Goal: Transaction & Acquisition: Purchase product/service

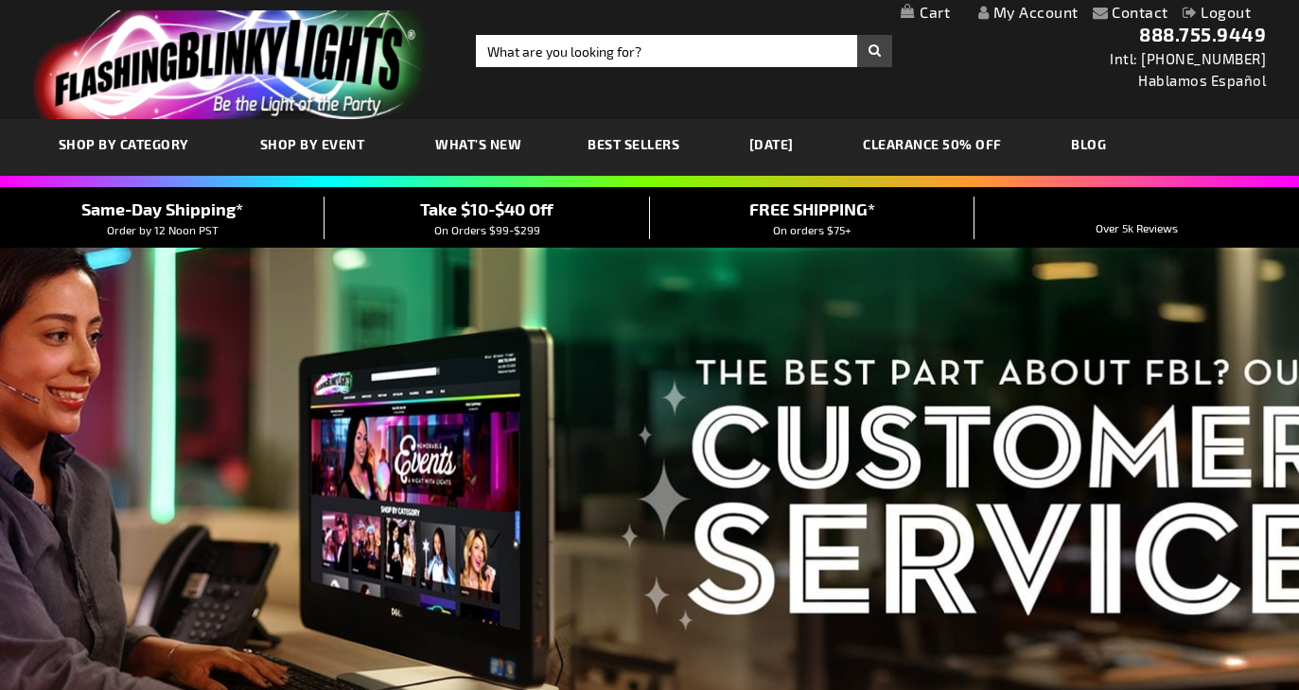
click at [941, 19] on link "My Cart" at bounding box center [924, 13] width 49 height 18
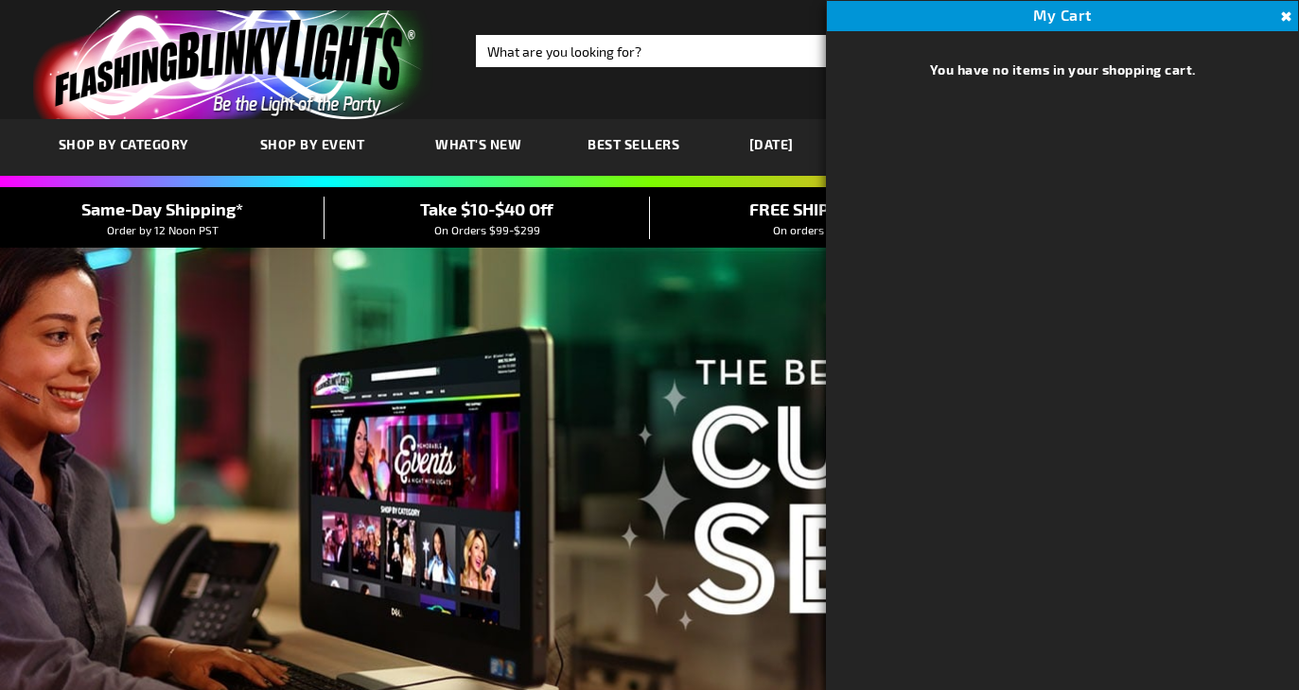
click at [1285, 15] on button "Close" at bounding box center [1283, 17] width 21 height 21
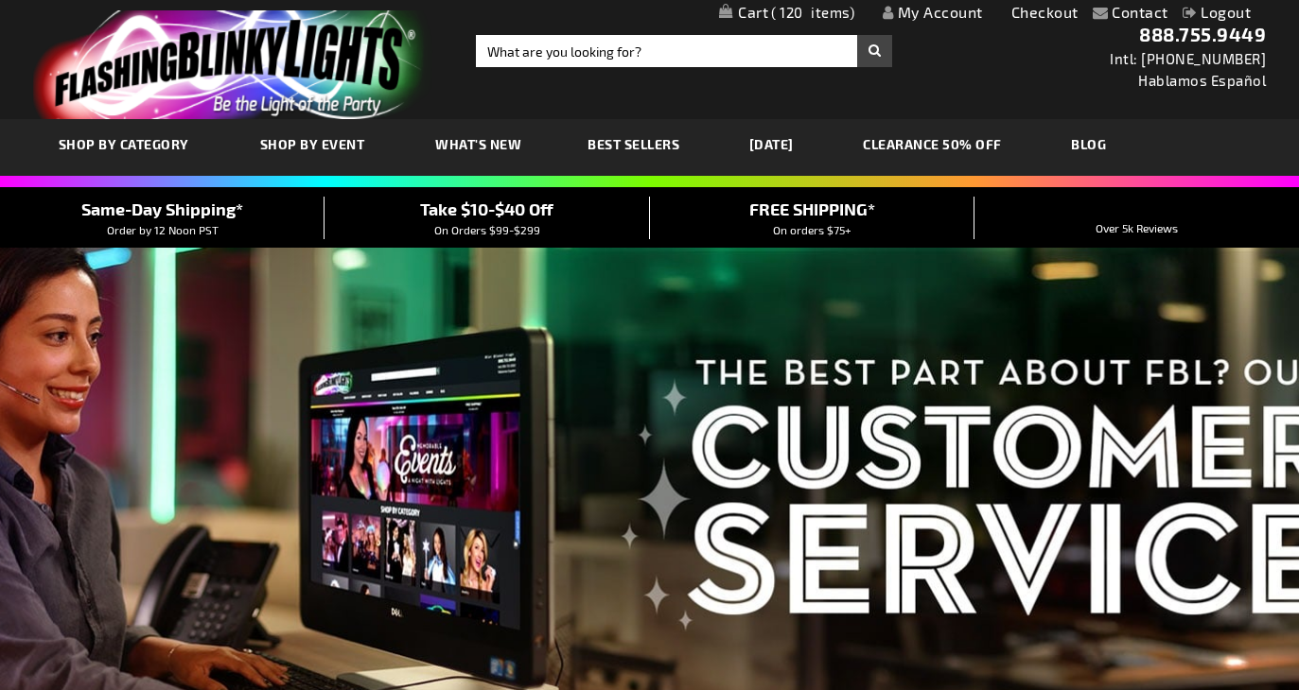
click at [816, 13] on span "120" at bounding box center [812, 12] width 83 height 17
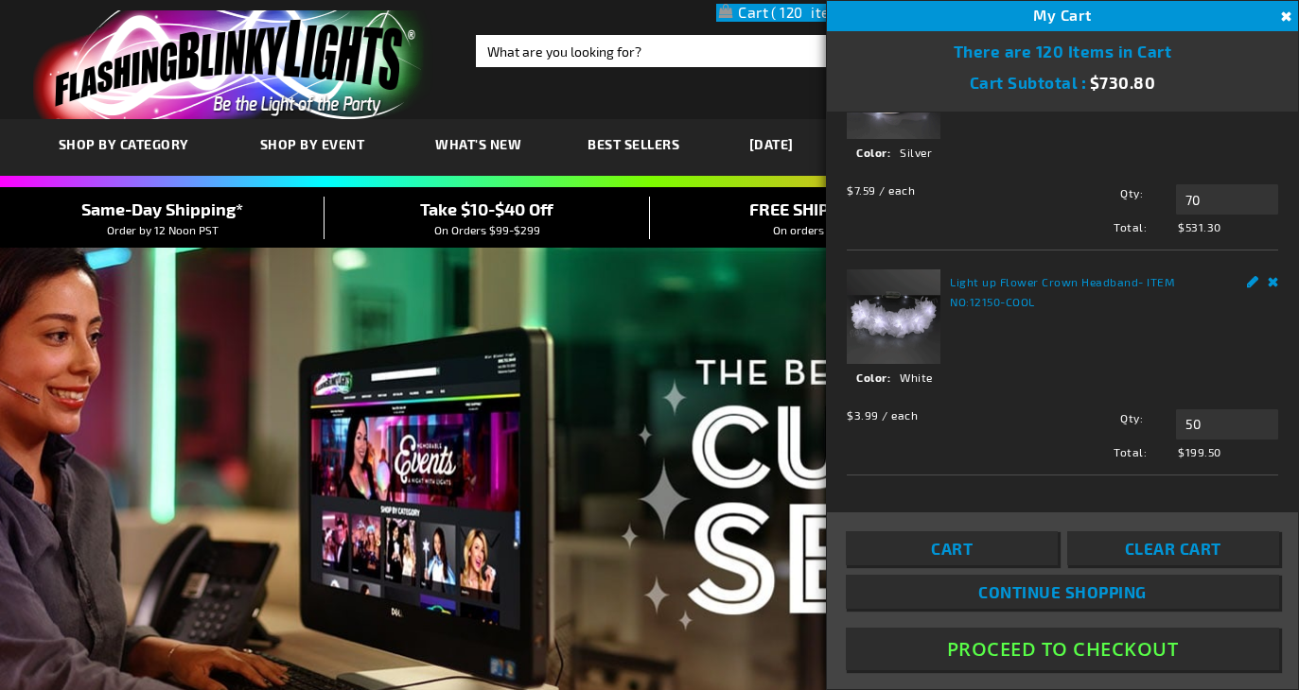
scroll to position [1, 0]
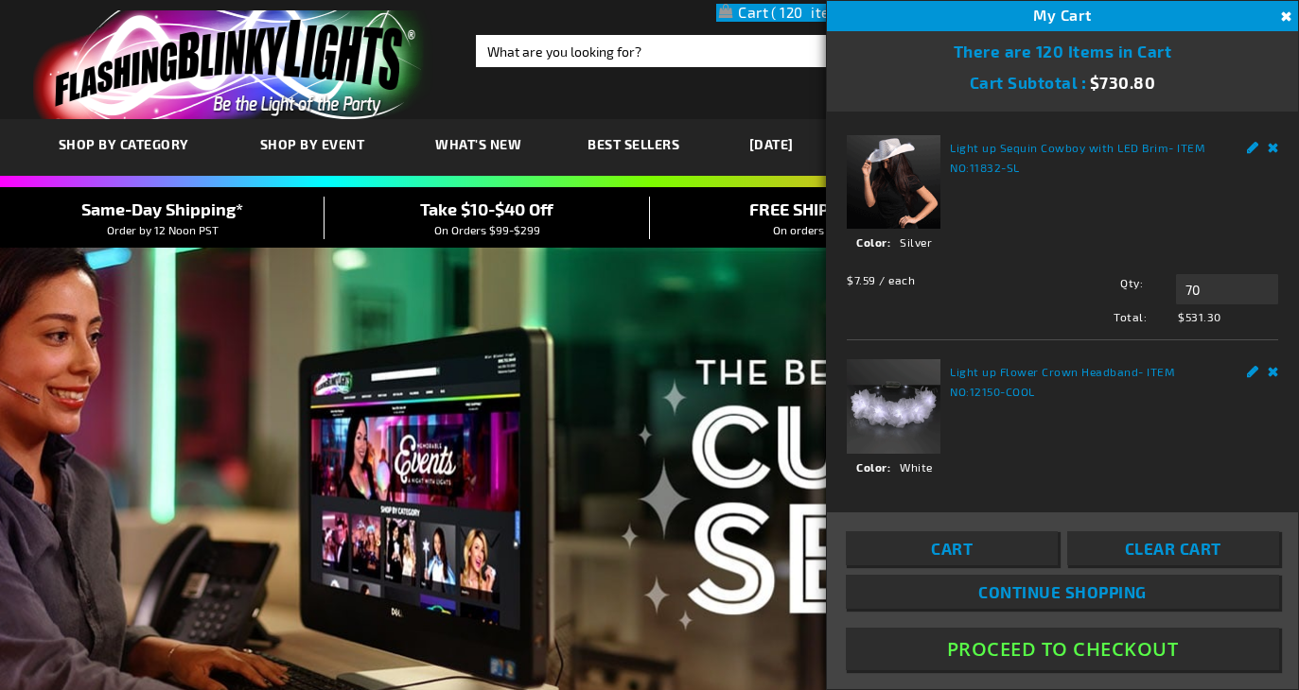
click at [1275, 151] on link "Remove" at bounding box center [1272, 145] width 11 height 20
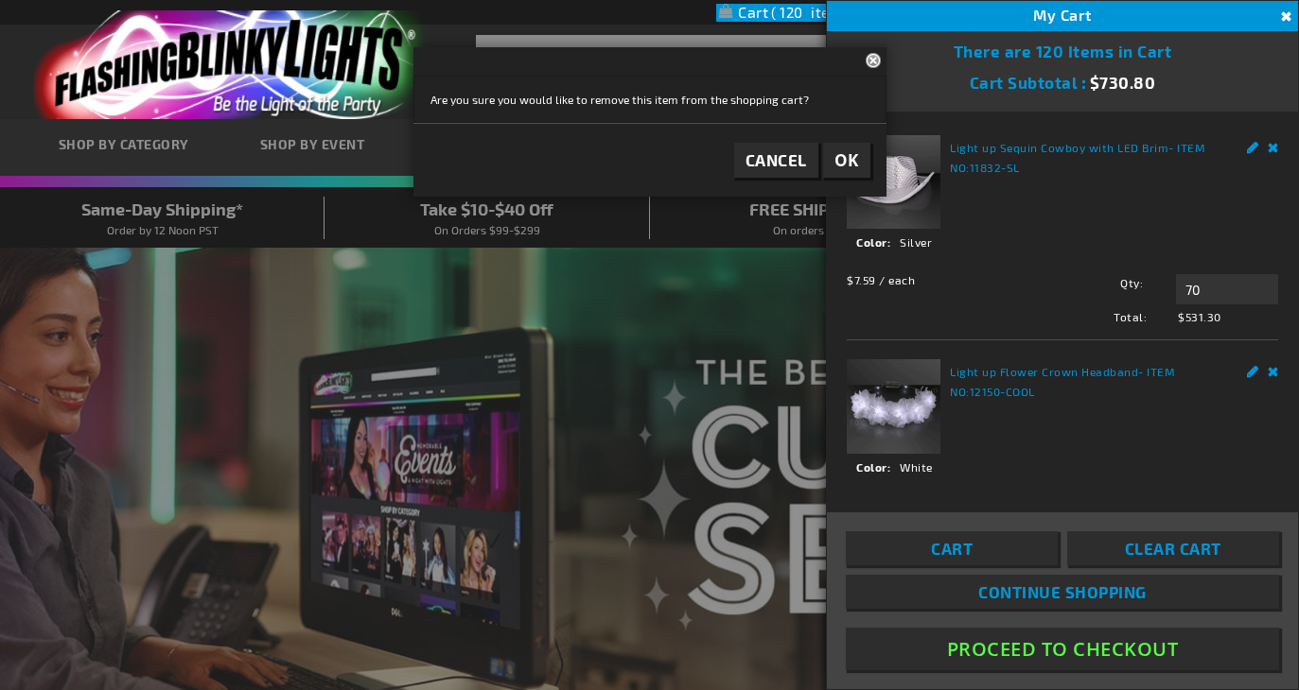
click at [836, 157] on span "OK" at bounding box center [846, 160] width 25 height 22
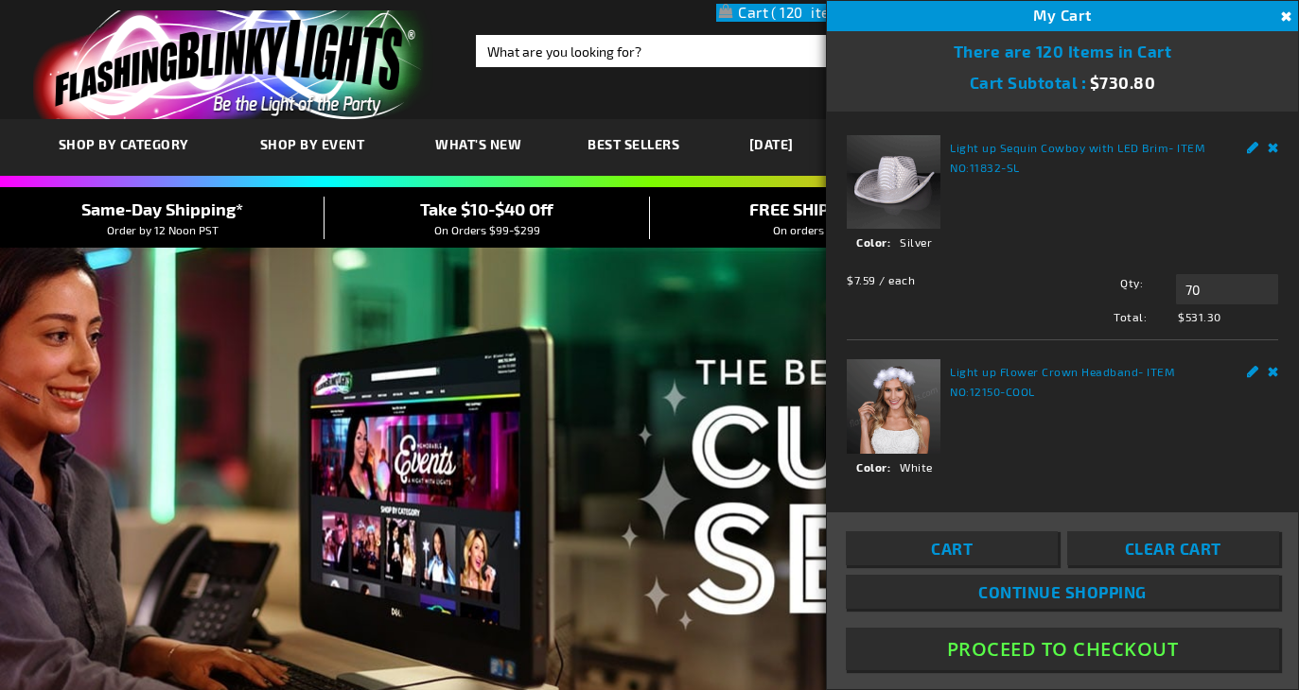
click at [1273, 152] on link "Remove" at bounding box center [1272, 145] width 11 height 20
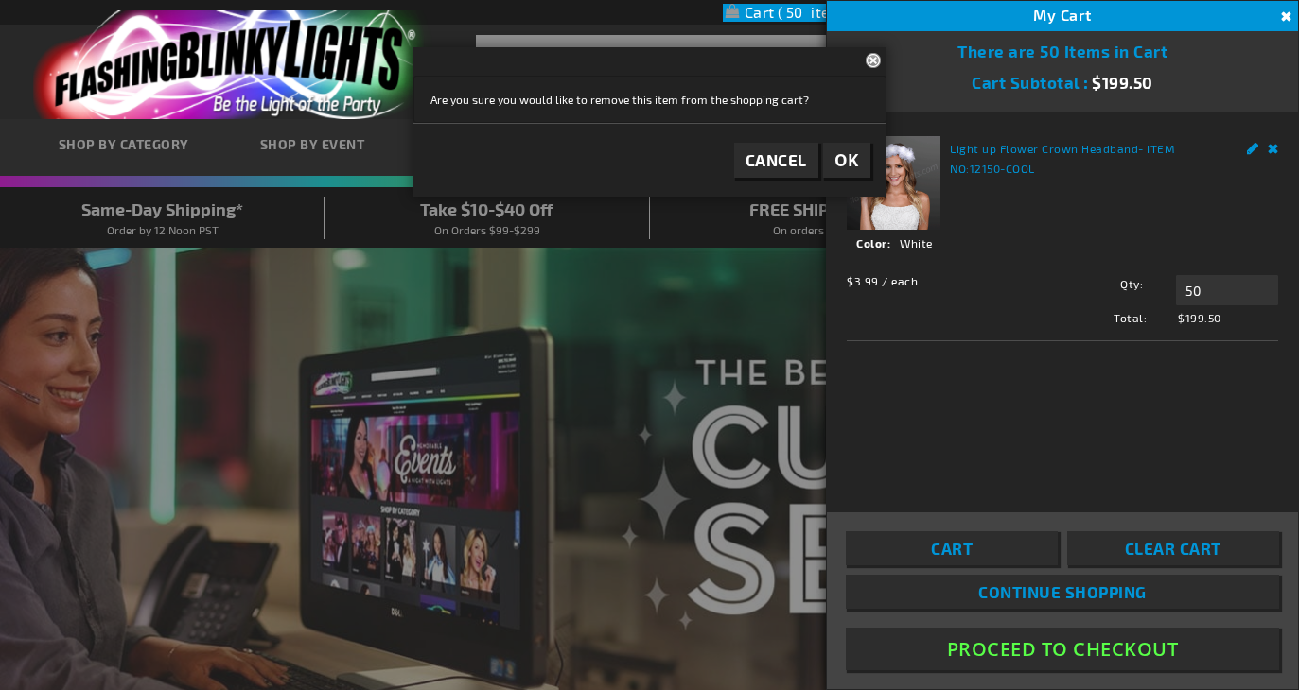
click at [866, 57] on button "Close" at bounding box center [875, 59] width 21 height 25
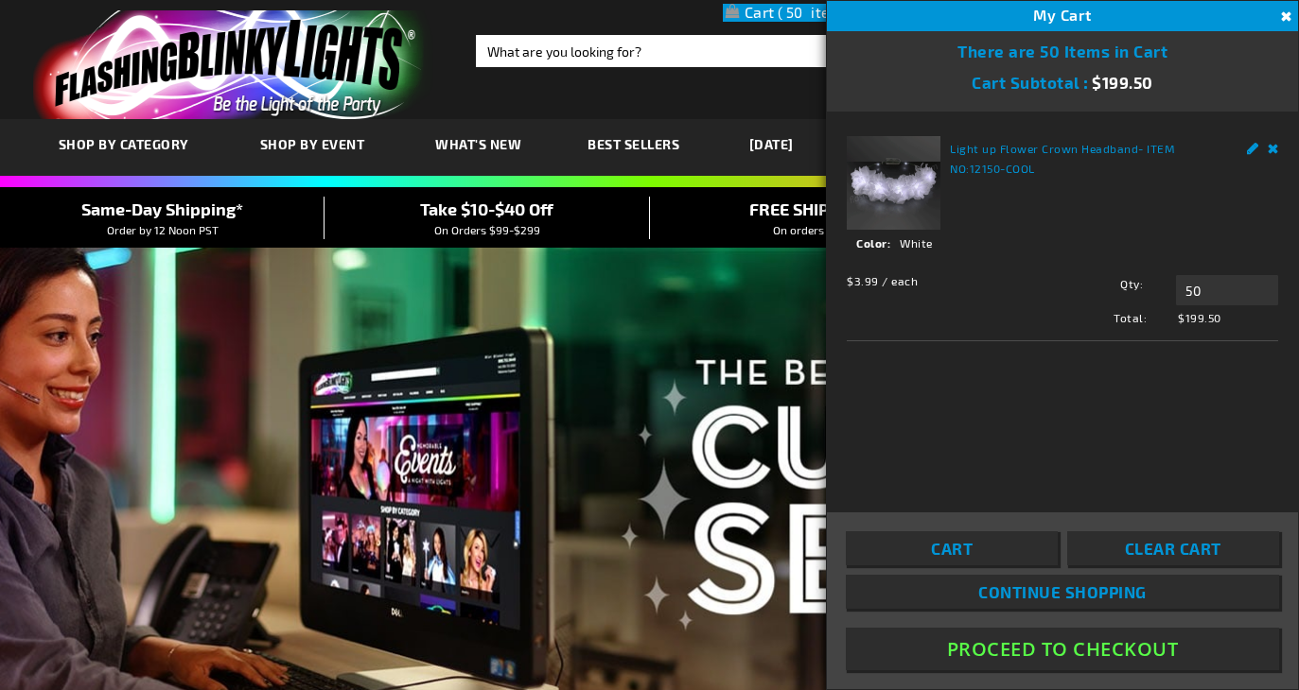
click at [1061, 652] on button "Proceed To Checkout" at bounding box center [1062, 649] width 433 height 43
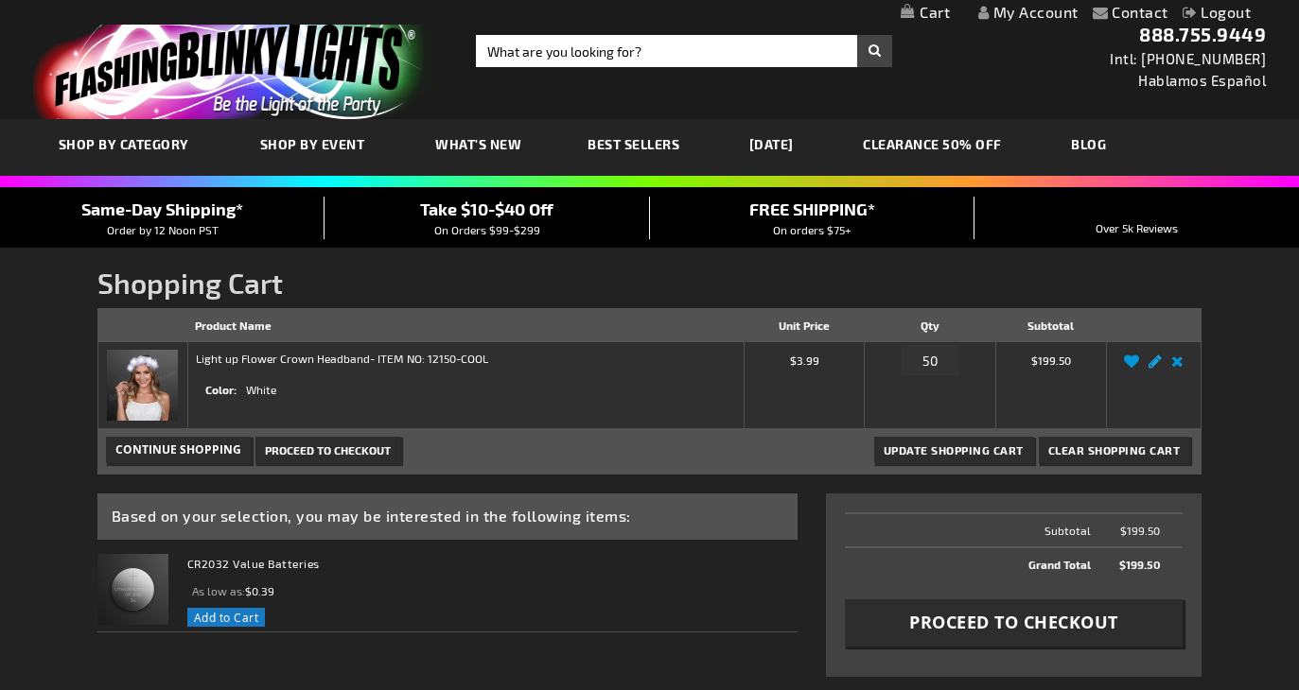
click at [1157, 367] on link "Edit" at bounding box center [1155, 367] width 23 height 0
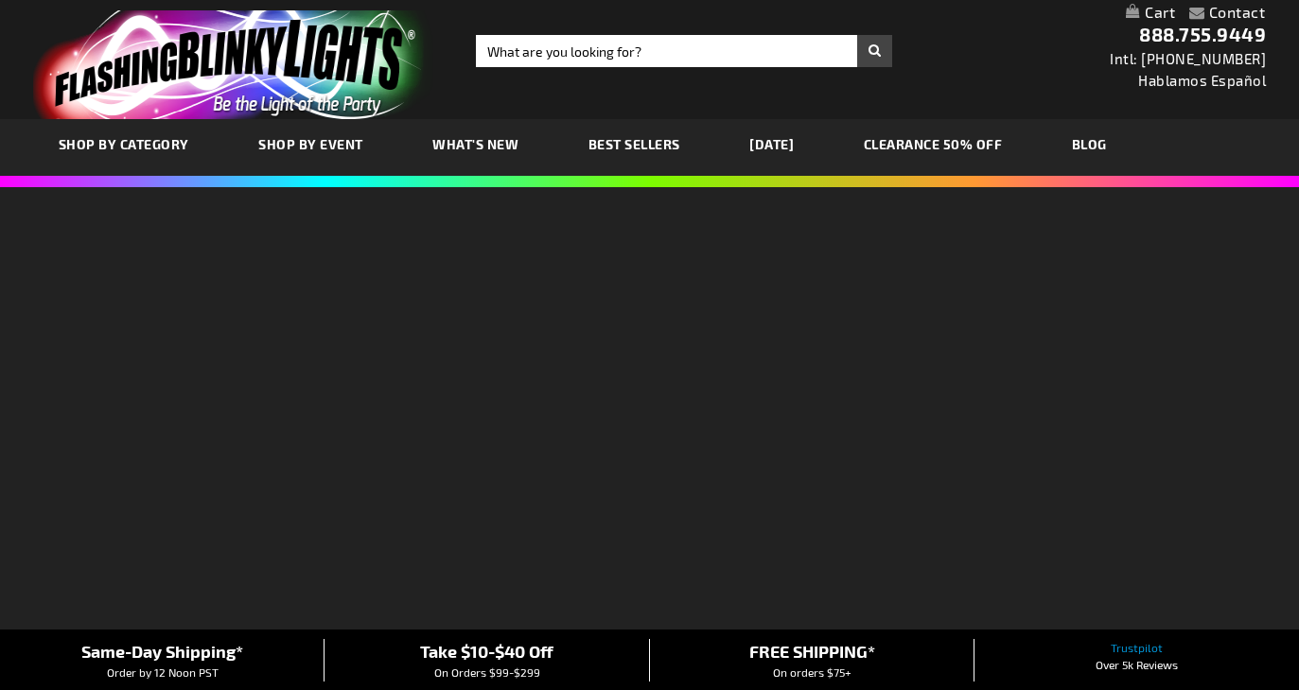
select select
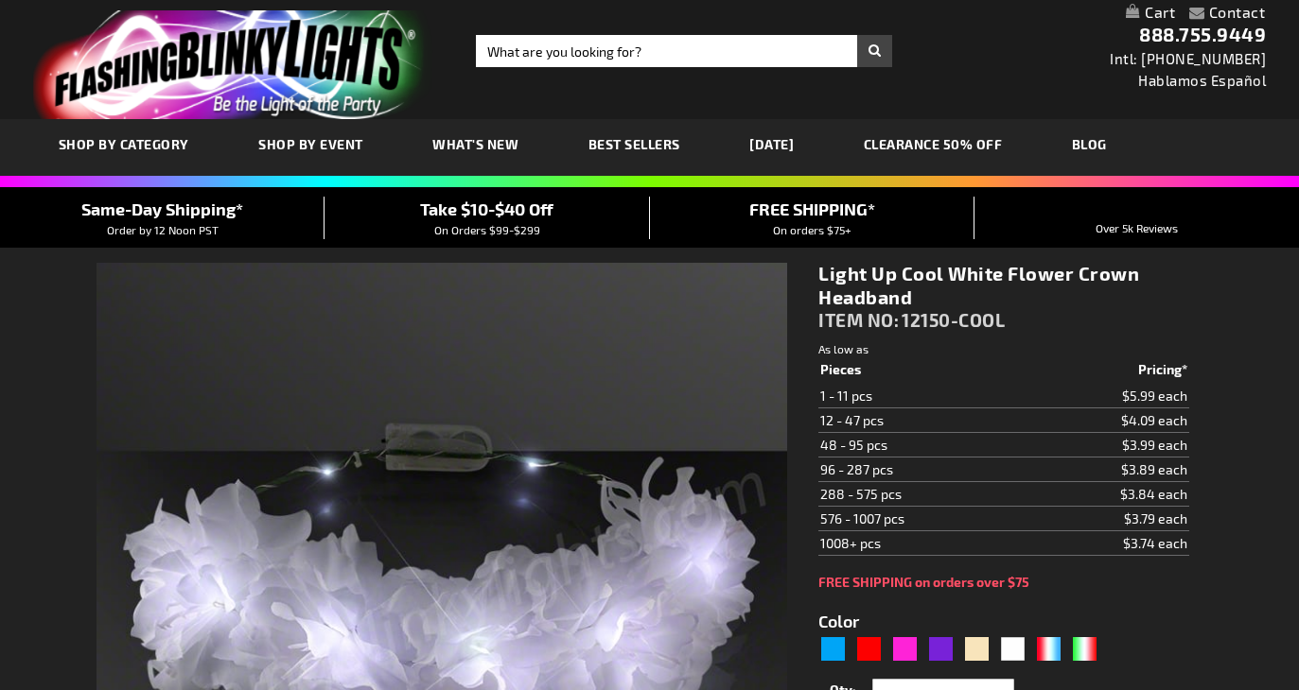
type input "5646"
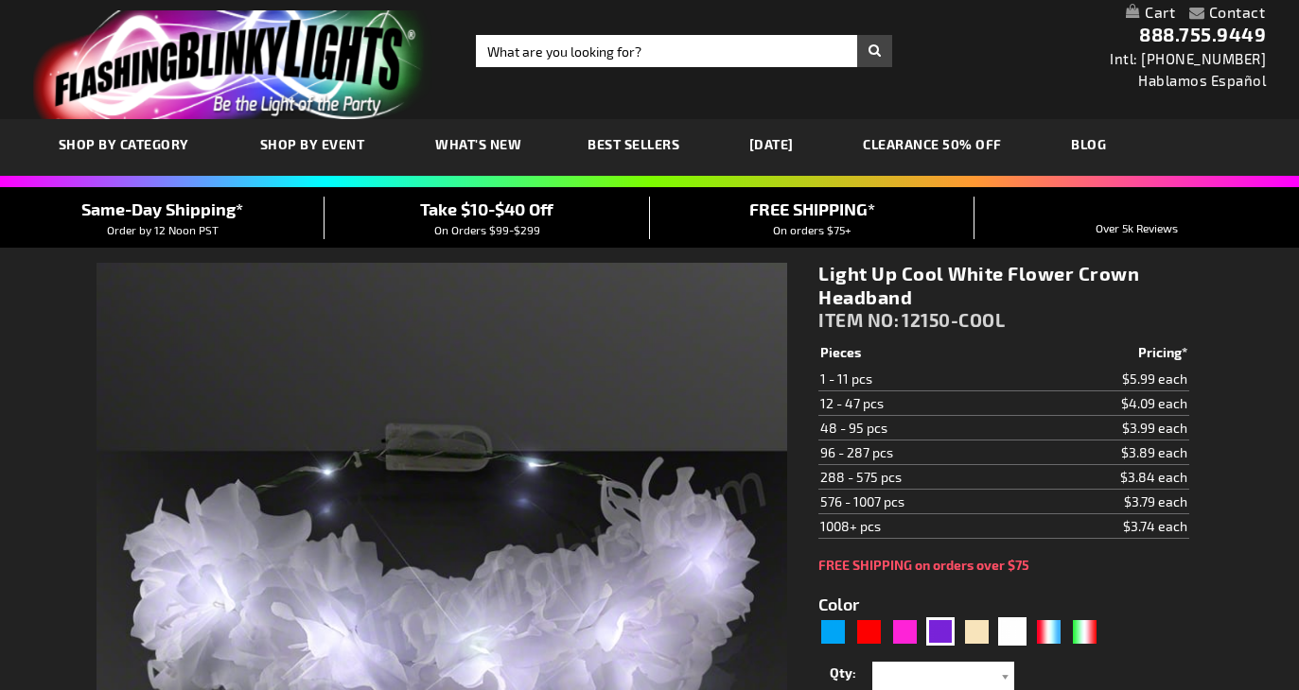
scroll to position [96, 0]
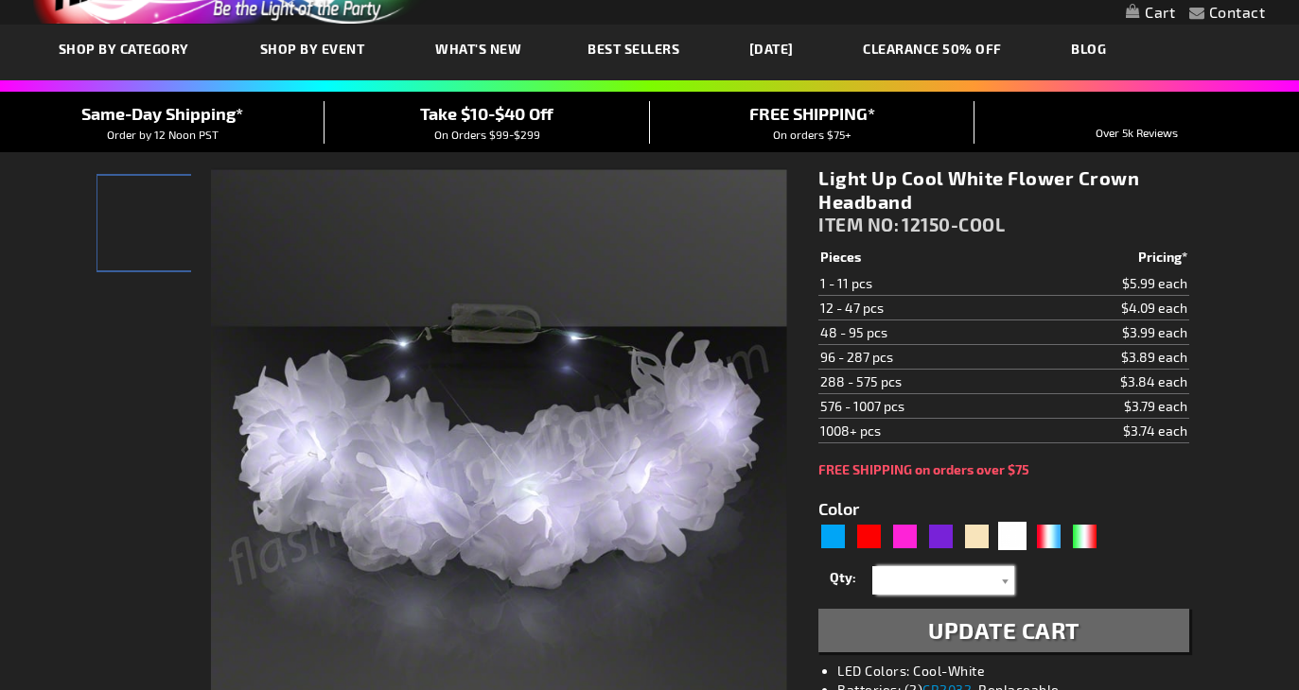
click at [938, 581] on input "text" at bounding box center [945, 581] width 137 height 28
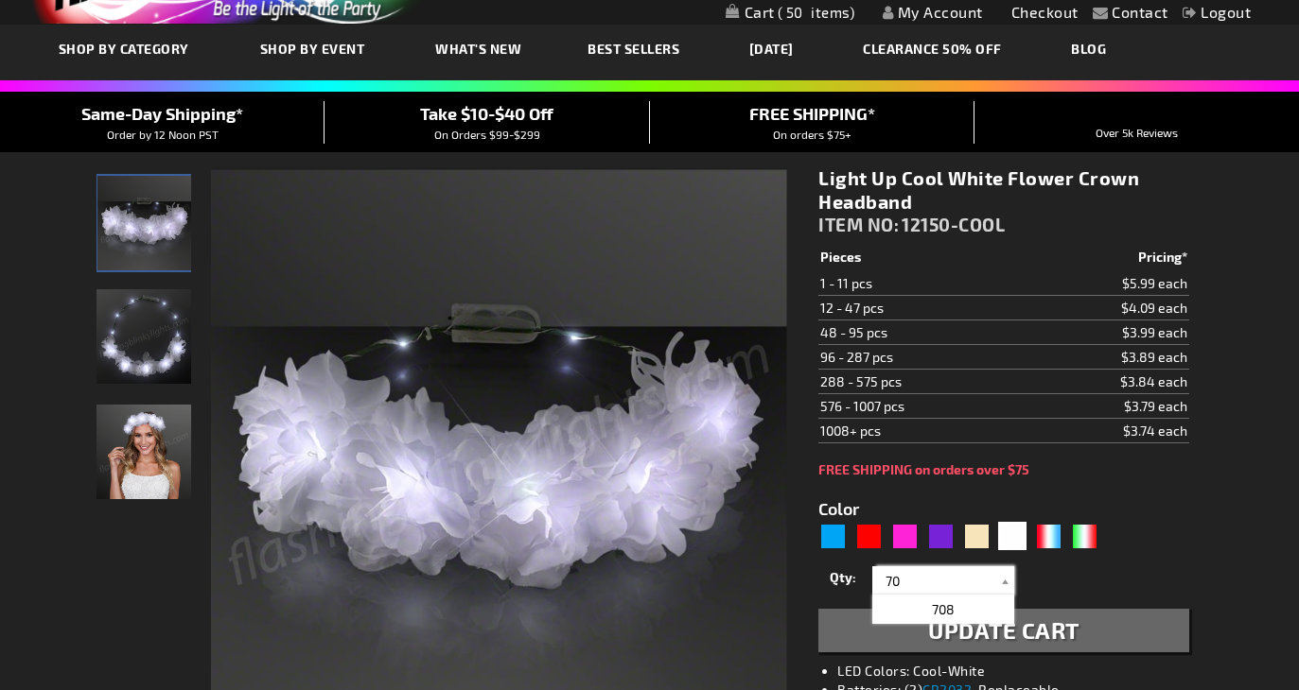
type input "70"
click at [1022, 596] on div "Qty 1 2 3 4 5 6 7 8 9 10 11 12 24 36" at bounding box center [1003, 581] width 370 height 38
click at [1034, 618] on span "Update Cart" at bounding box center [1003, 630] width 151 height 27
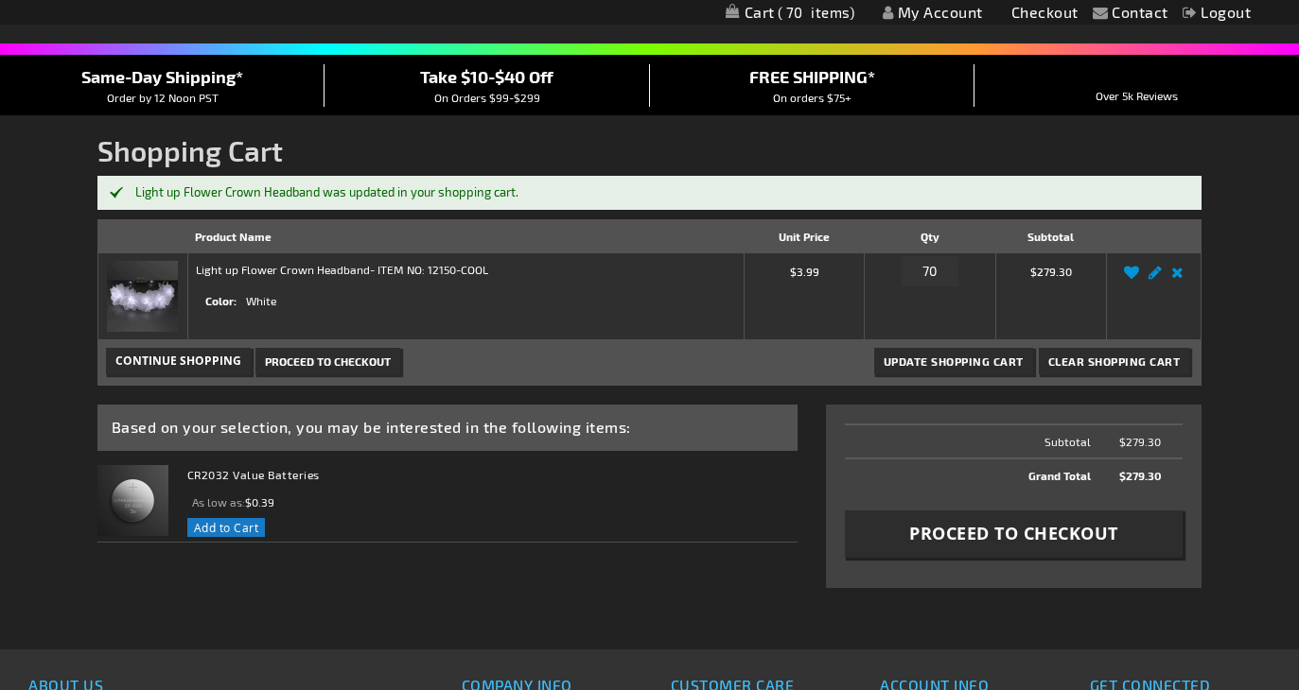
scroll to position [134, 0]
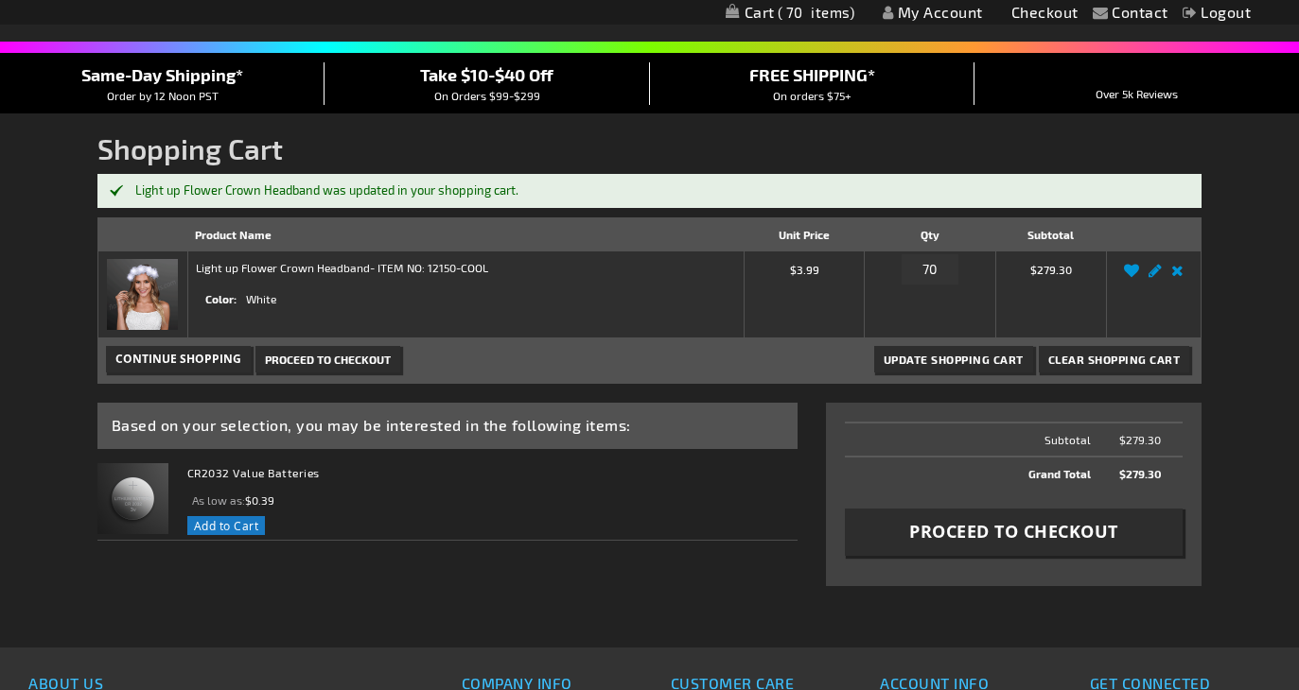
click at [1052, 533] on span "Proceed to Checkout" at bounding box center [1013, 532] width 209 height 24
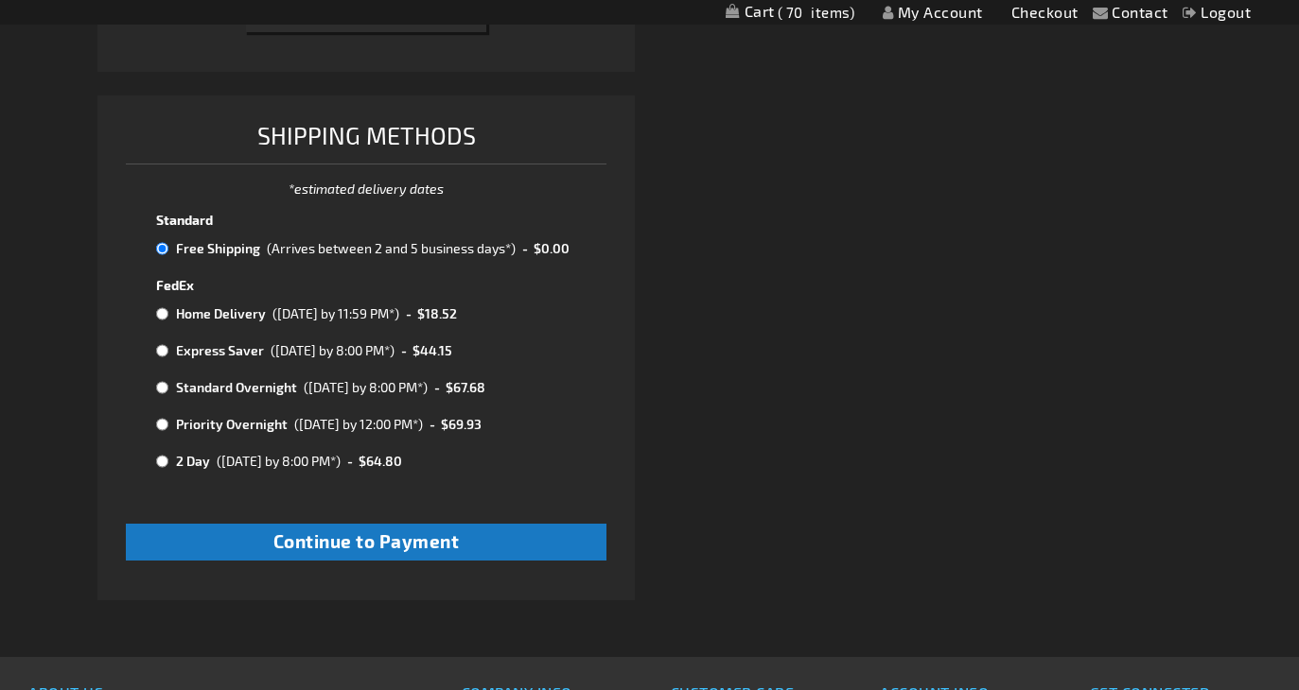
scroll to position [937, 0]
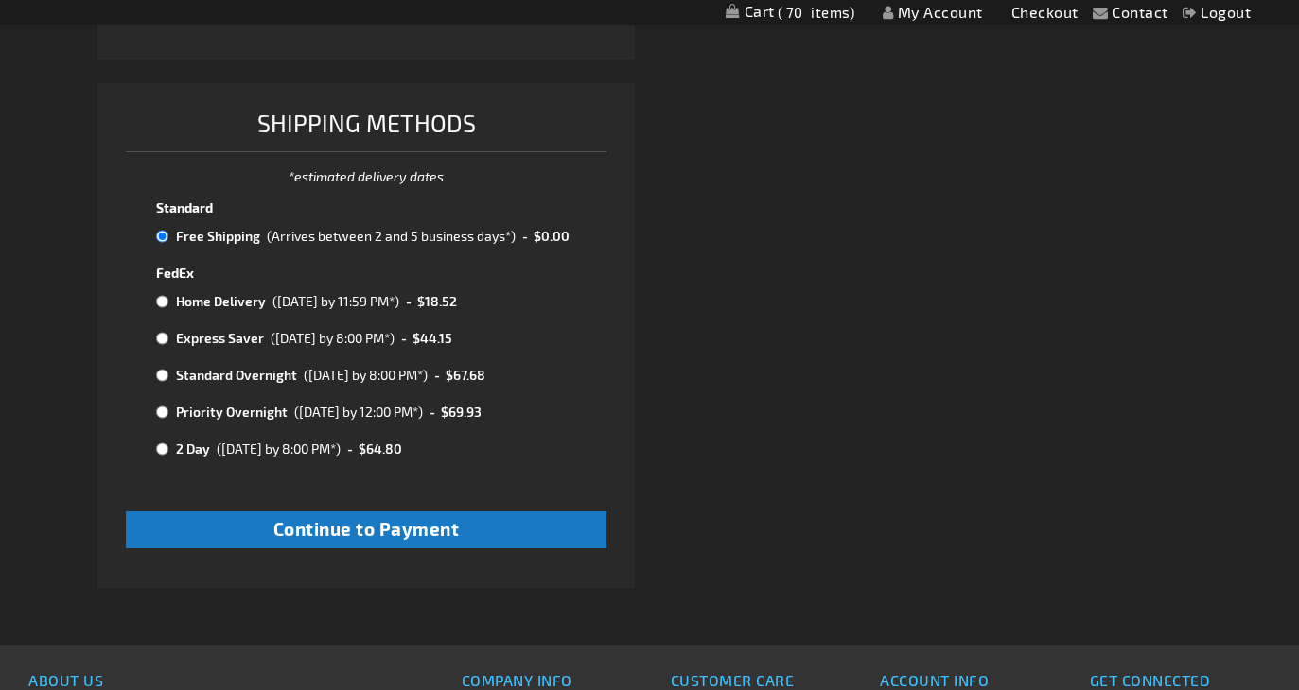
click at [87, 85] on div "Contact Compare Products My Account Checkout Logout Skip to Content My Cart 70 …" at bounding box center [649, 83] width 1299 height 2041
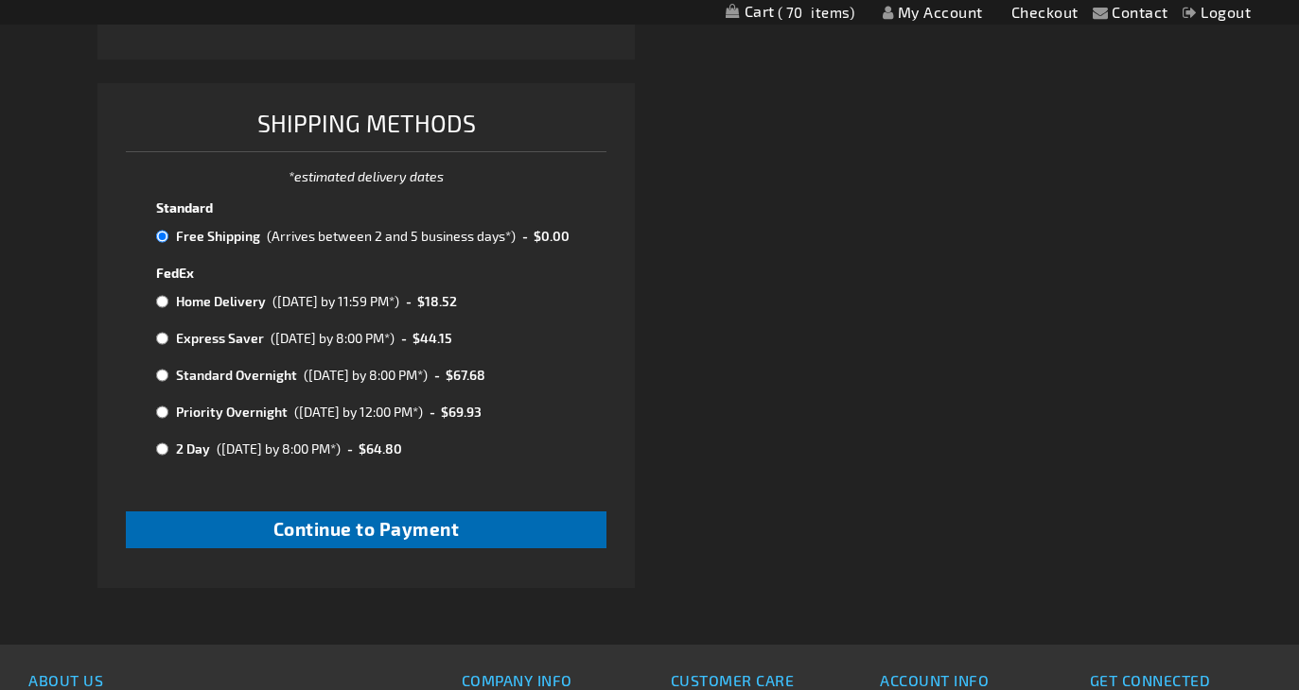
click at [459, 518] on span "Continue to Payment" at bounding box center [366, 529] width 186 height 22
checkbox input "true"
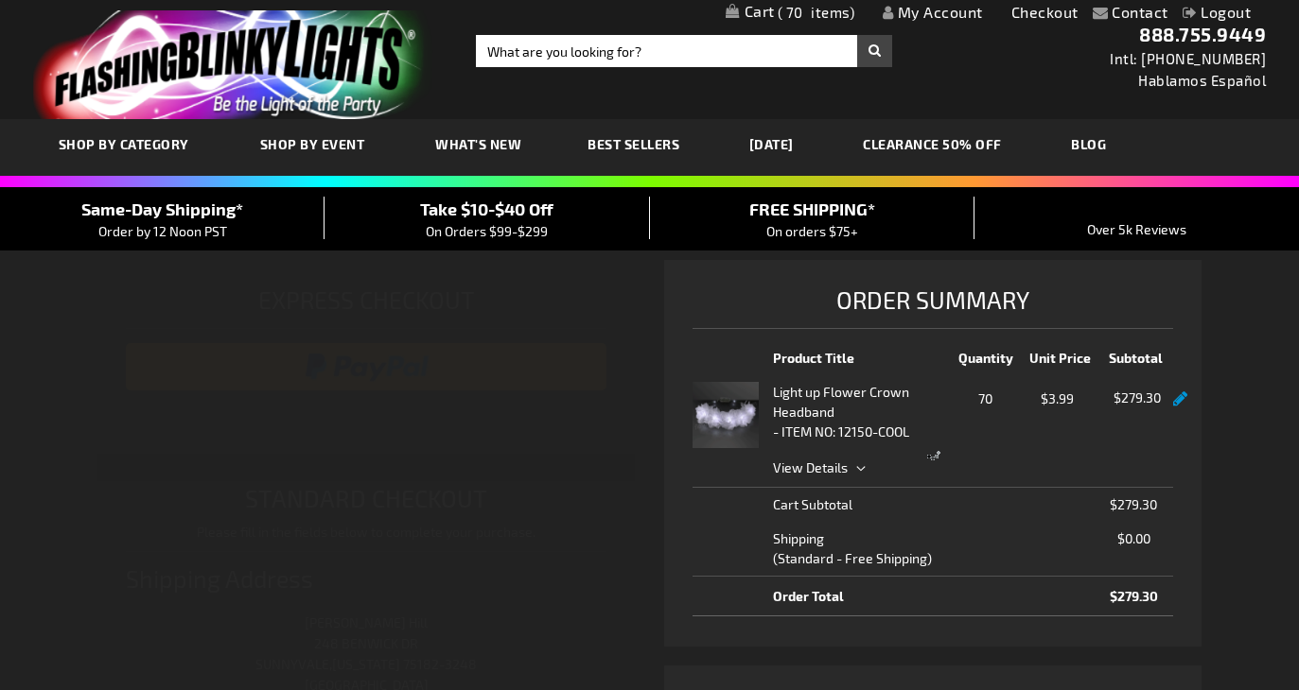
select select "e9e2aafff8356e85f5ac0acedd780c44192b98f3"
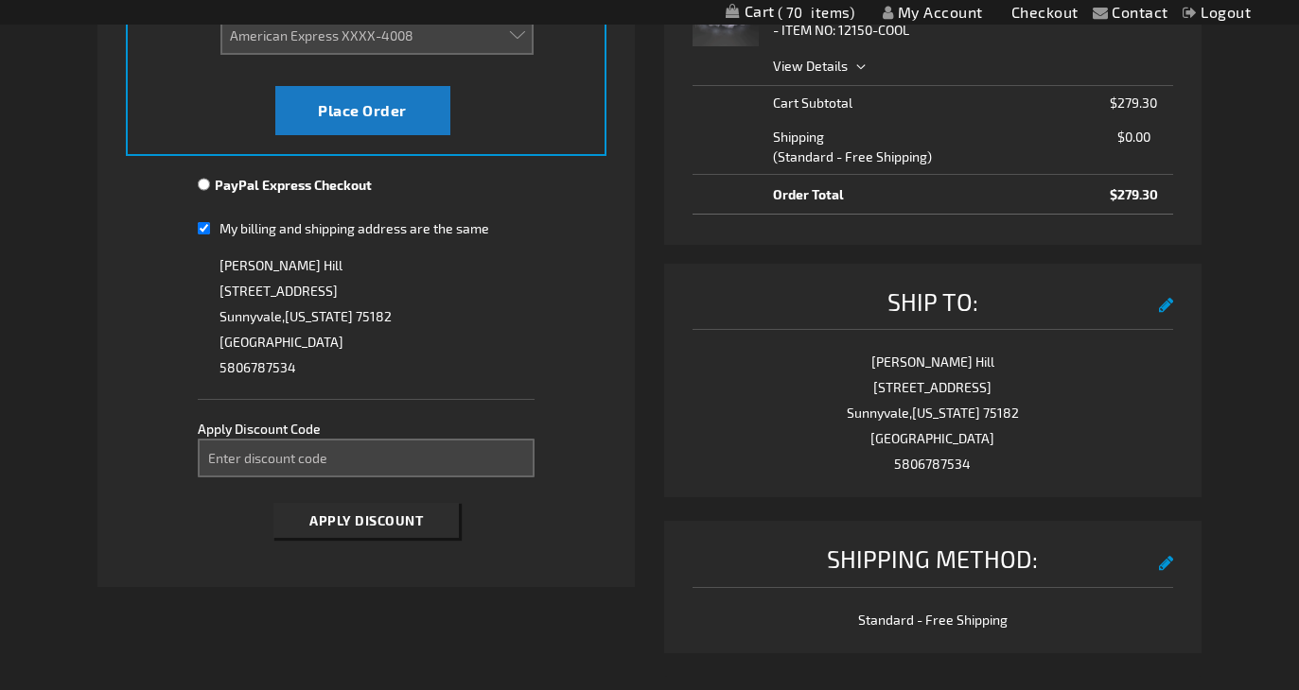
scroll to position [268, 0]
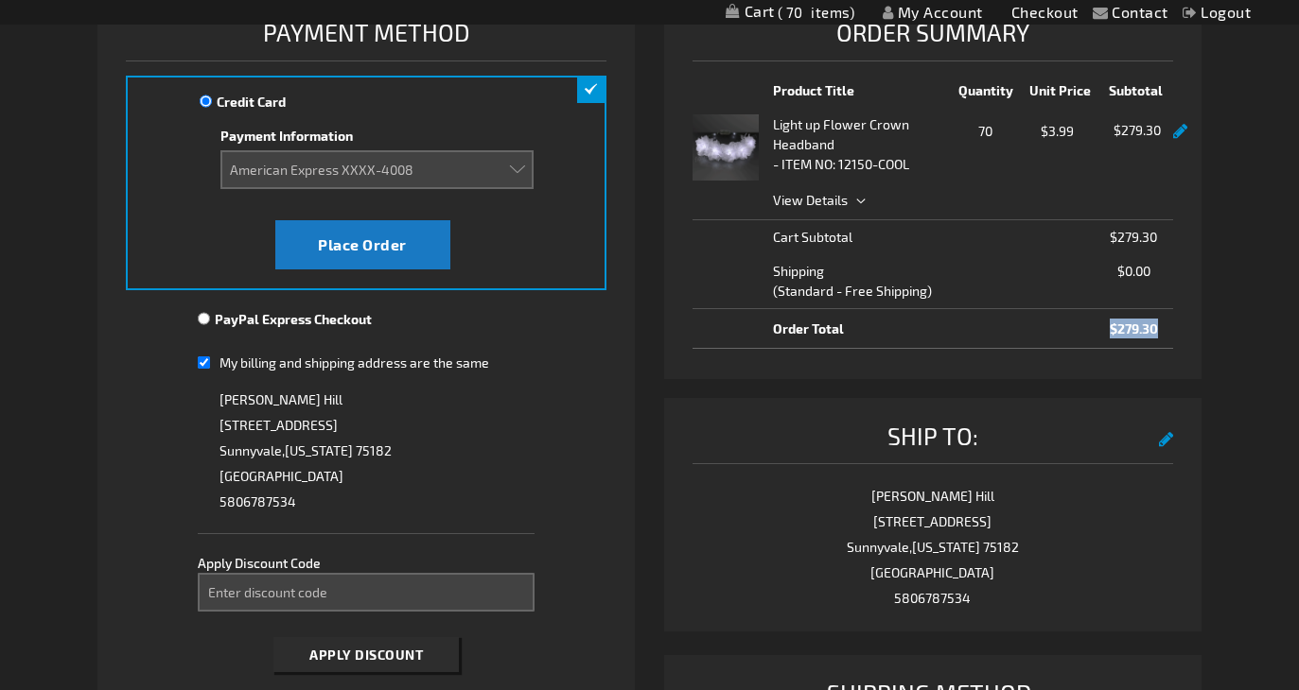
drag, startPoint x: 1107, startPoint y: 333, endPoint x: 1162, endPoint y: 331, distance: 55.8
click at [1162, 331] on span "$279.30" at bounding box center [1133, 329] width 72 height 20
copy span "$279.30"
